Goal: Information Seeking & Learning: Learn about a topic

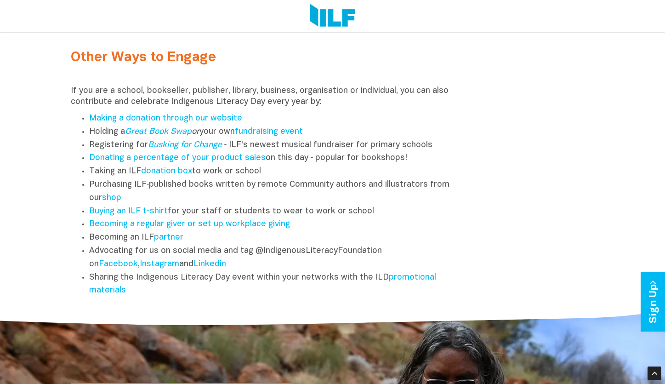
scroll to position [1120, 0]
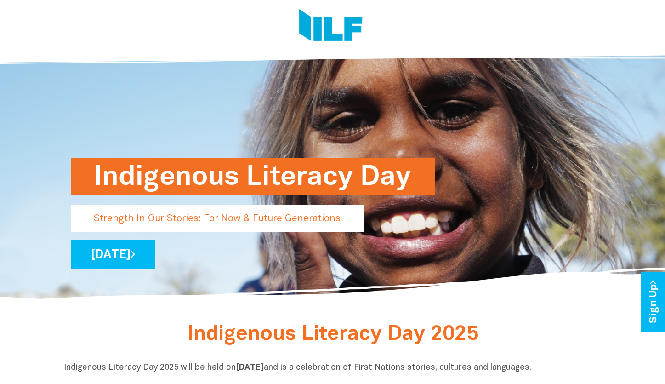
click at [169, 169] on h1 "Indigenous Literacy Day" at bounding box center [253, 176] width 318 height 37
click at [155, 254] on link "[DATE]" at bounding box center [113, 254] width 85 height 29
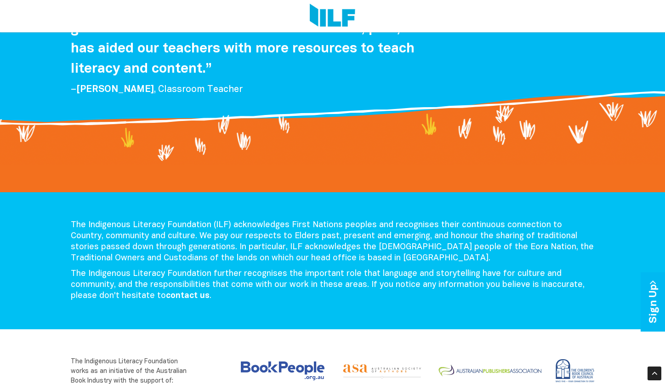
scroll to position [1871, 0]
